Goal: Task Accomplishment & Management: Use online tool/utility

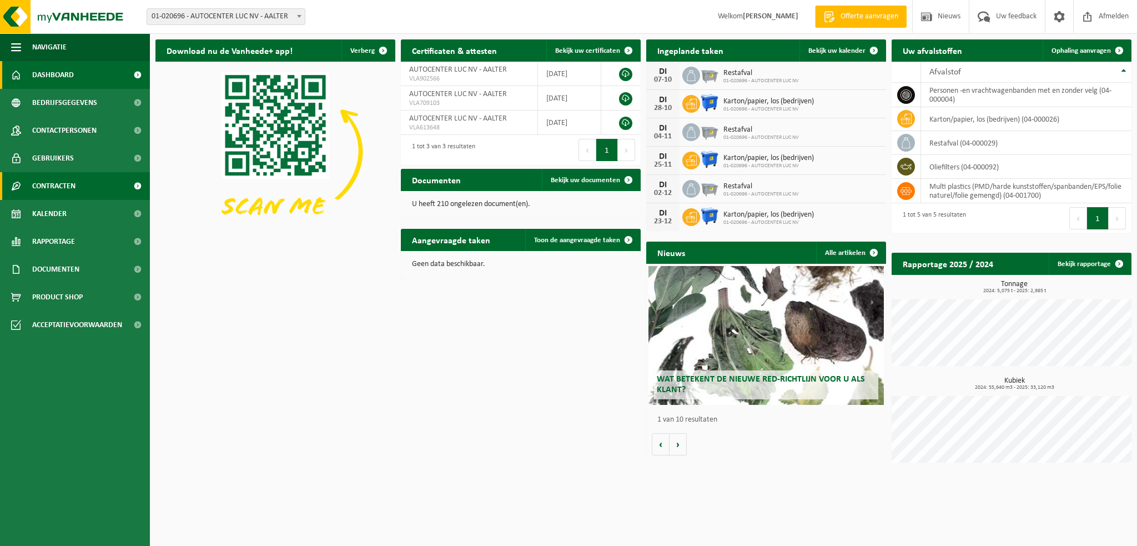
click at [108, 191] on link "Contracten" at bounding box center [75, 186] width 150 height 28
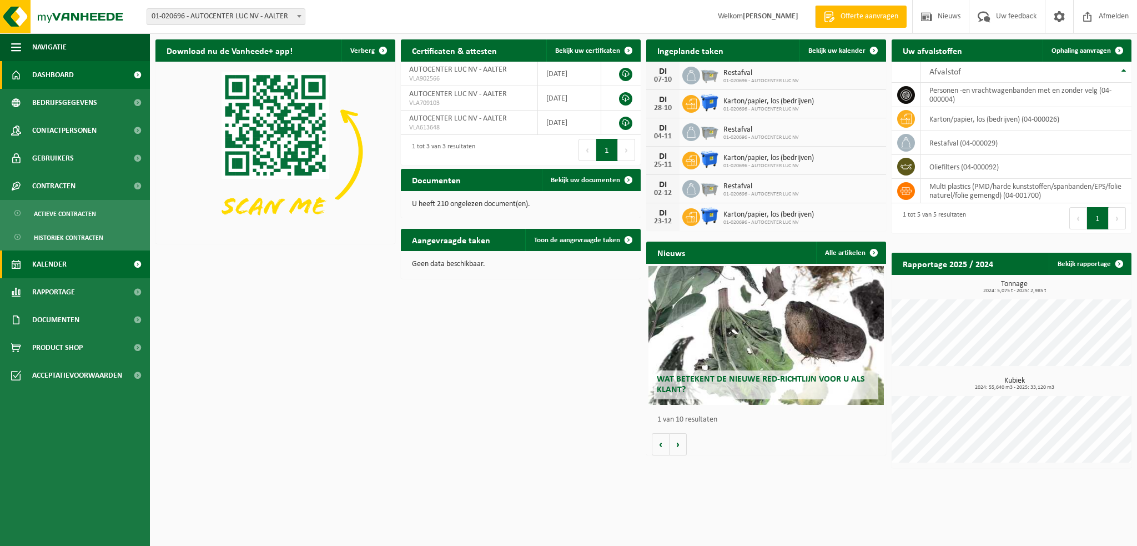
click at [94, 266] on link "Kalender" at bounding box center [75, 264] width 150 height 28
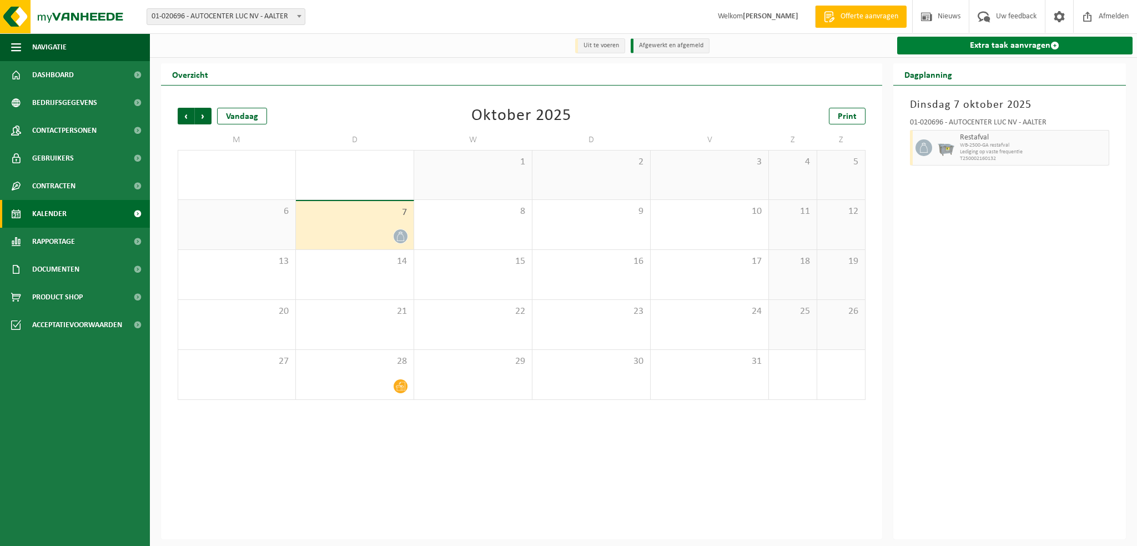
click at [937, 47] on link "Extra taak aanvragen" at bounding box center [1015, 46] width 236 height 18
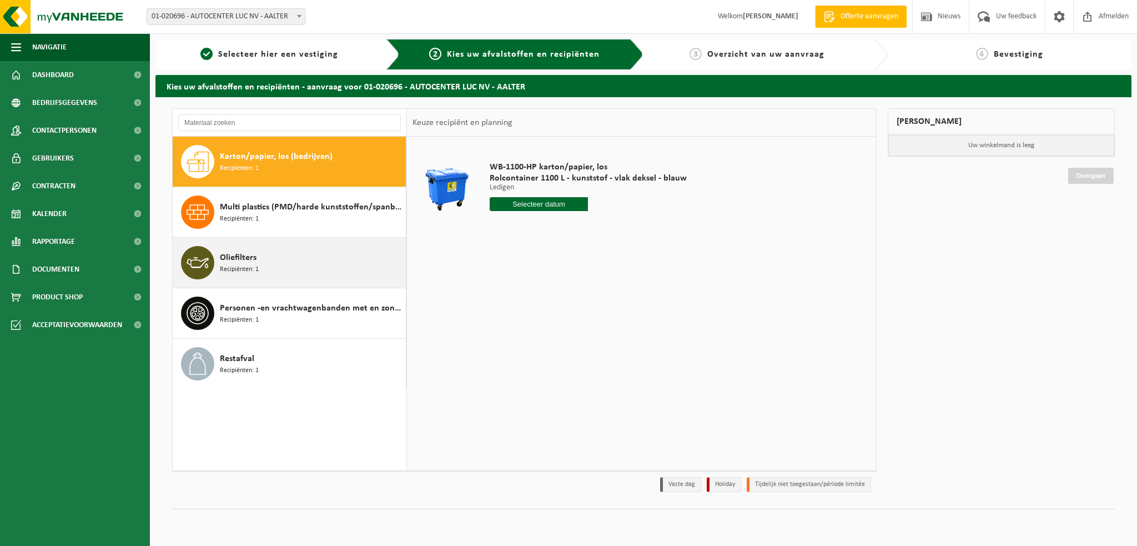
click at [305, 266] on div "Oliefilters Recipiënten: 1" at bounding box center [311, 262] width 183 height 33
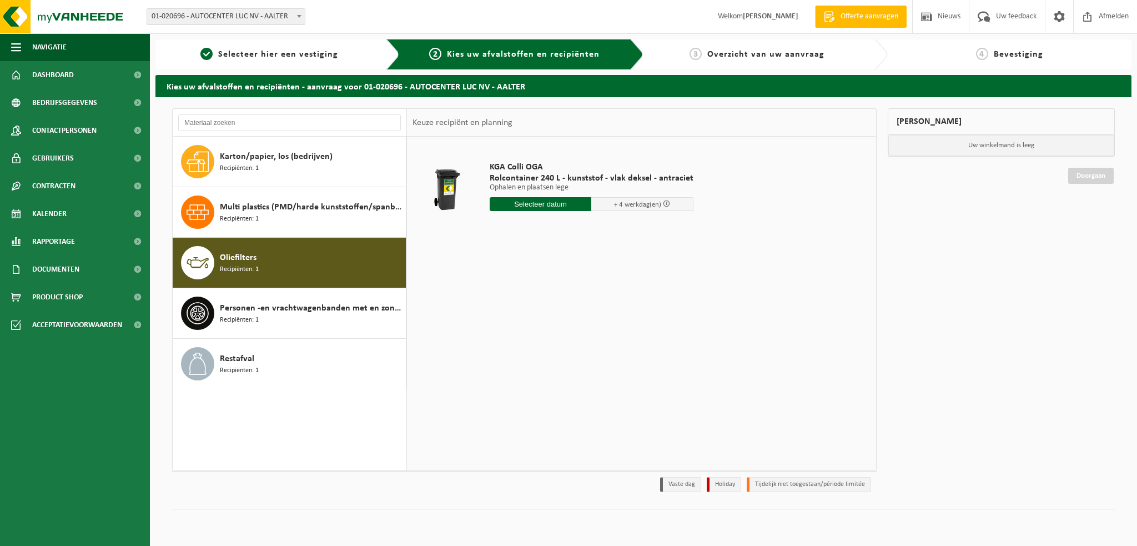
click at [559, 204] on input "text" at bounding box center [541, 204] width 102 height 14
click at [538, 281] on div "29 30 1 2 3 4 5 6 7 8 9 10 11 12 13 14 15 16 17 18 19 20 21 22 23 24 25 26 27 2…" at bounding box center [558, 302] width 137 height 89
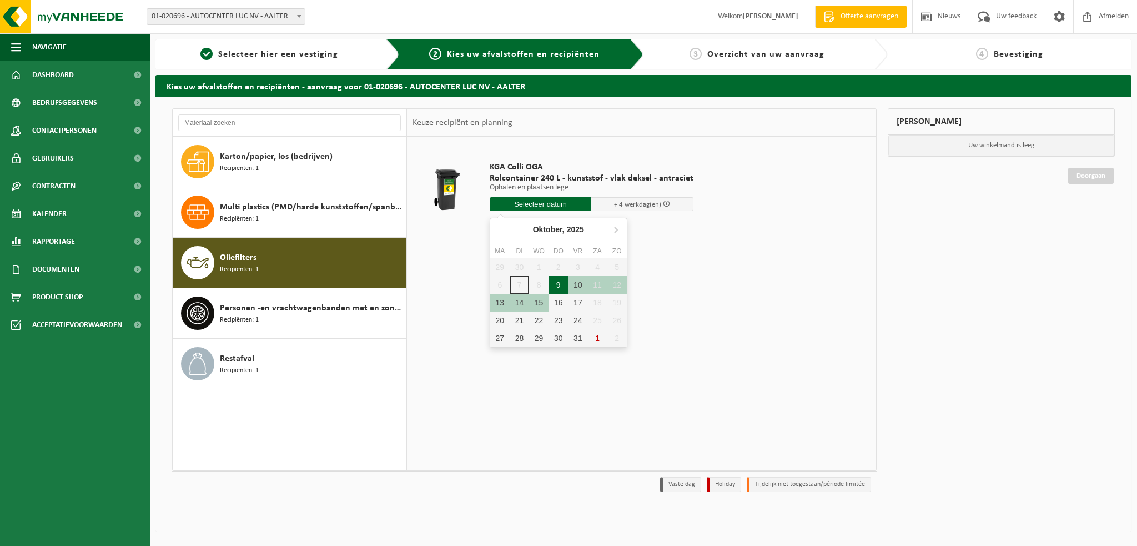
click at [557, 281] on div "9" at bounding box center [557, 285] width 19 height 18
type input "Van 2025-10-09"
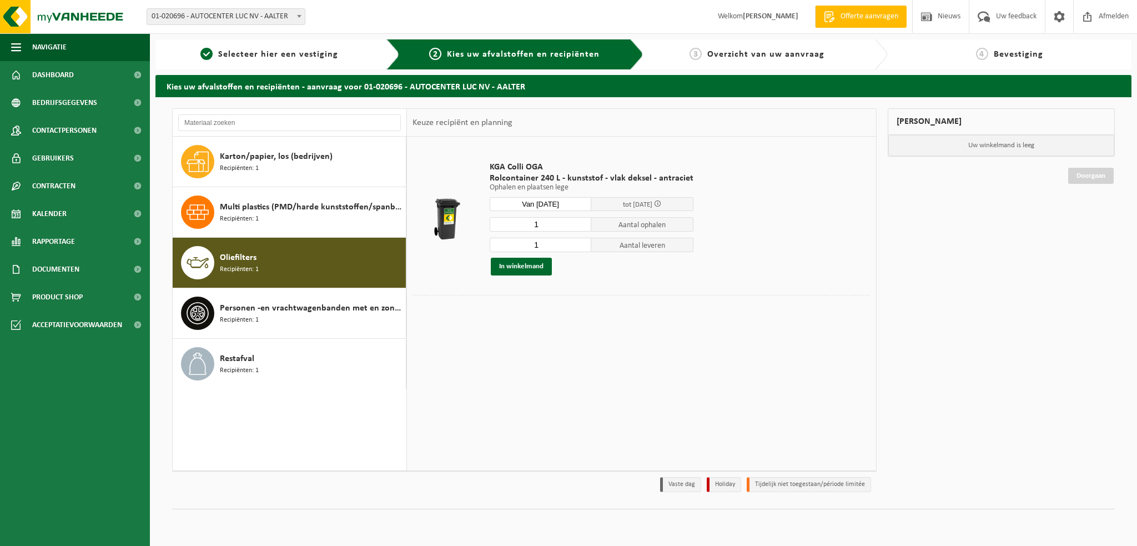
click at [732, 368] on div "KGA Colli OGA Rolcontainer 240 L - kunststof - vlak deksel - antraciet Ophalen …" at bounding box center [641, 303] width 468 height 333
click at [513, 267] on button "In winkelmand" at bounding box center [521, 267] width 61 height 18
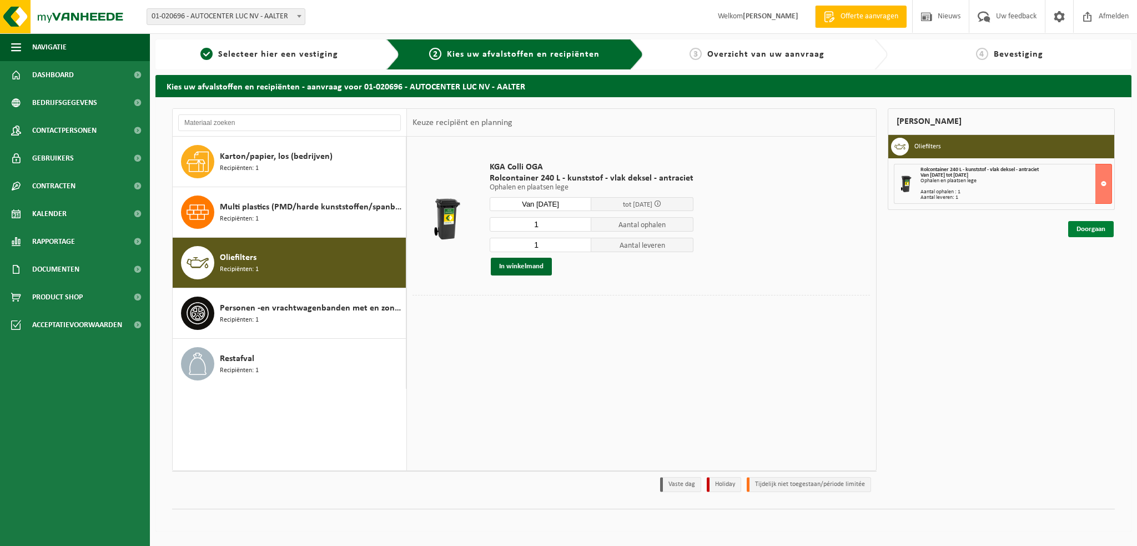
click at [1081, 228] on link "Doorgaan" at bounding box center [1091, 229] width 46 height 16
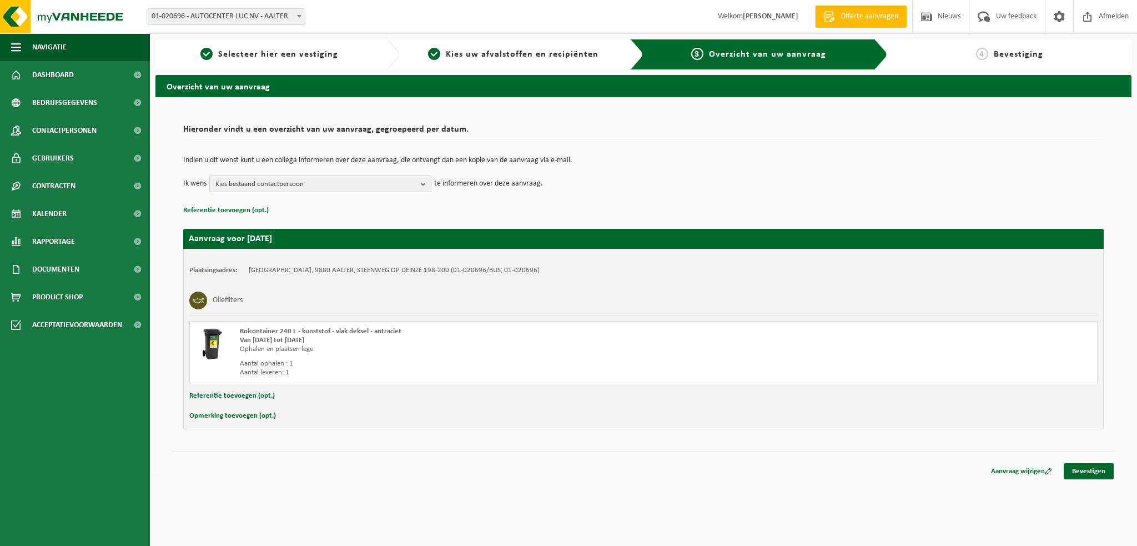
click at [411, 184] on span "Kies bestaand contactpersoon" at bounding box center [315, 184] width 201 height 17
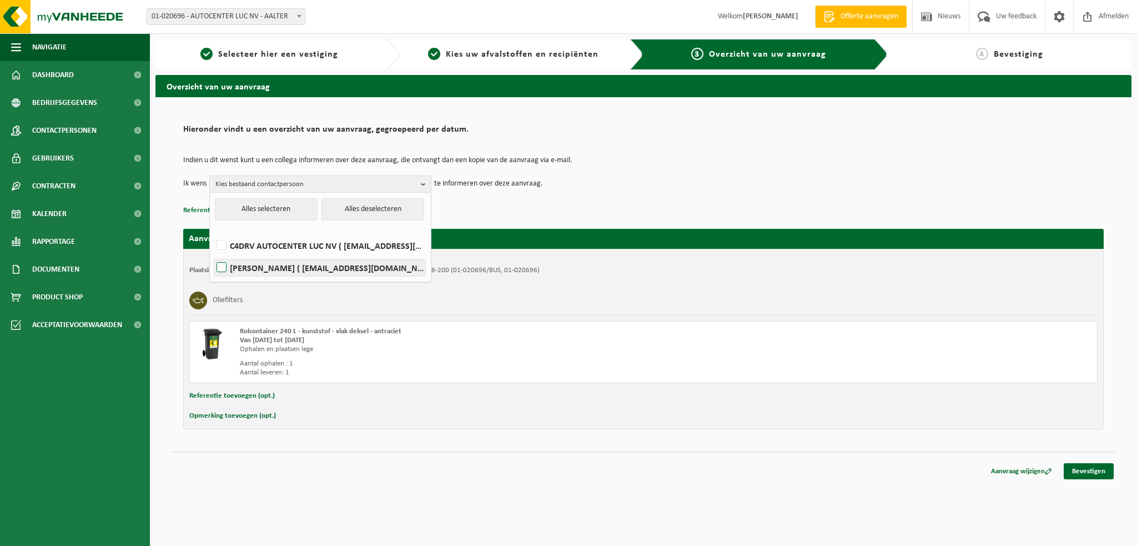
click at [396, 263] on label "Celine De Marlie ( celine@autocenterluc.be )" at bounding box center [319, 267] width 211 height 17
click at [213, 254] on input "Celine De Marlie ( celine@autocenterluc.be )" at bounding box center [212, 253] width 1 height 1
checkbox input "true"
click at [1077, 469] on link "Bevestigen" at bounding box center [1088, 471] width 50 height 16
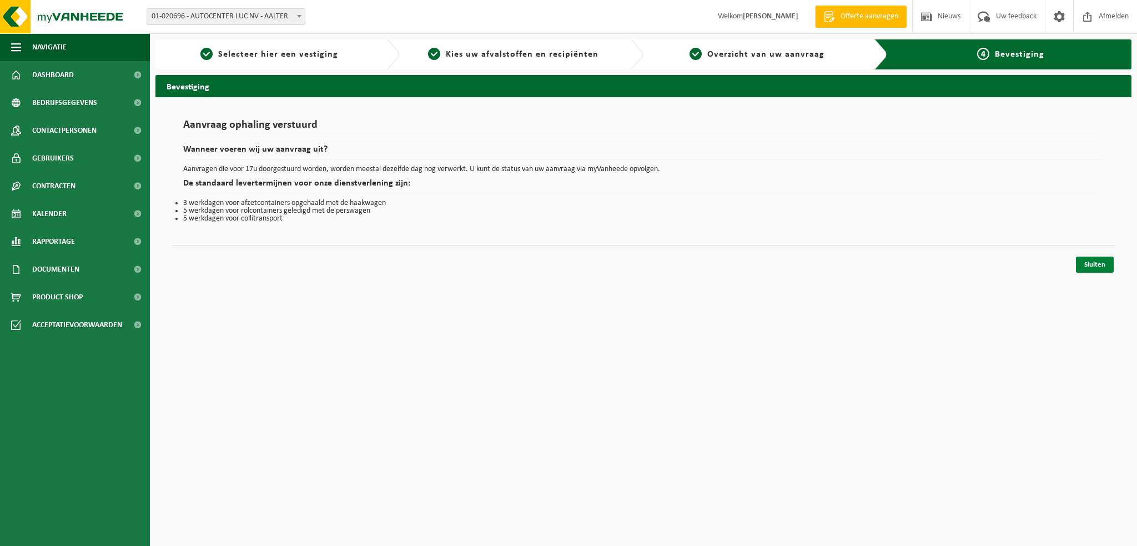
click at [1085, 261] on link "Sluiten" at bounding box center [1095, 264] width 38 height 16
